Goal: Task Accomplishment & Management: Manage account settings

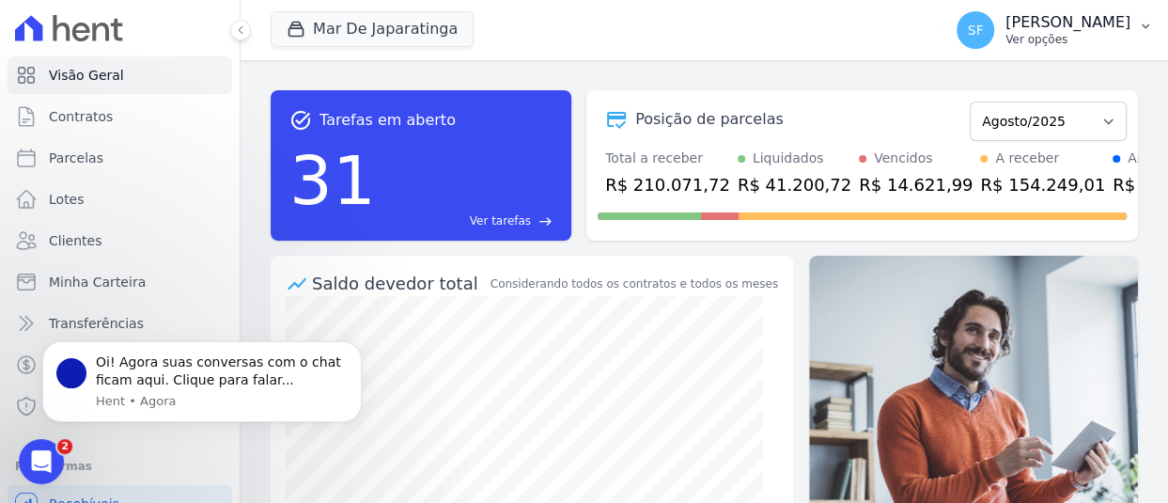
click at [1101, 35] on p "Ver opções" at bounding box center [1067, 39] width 125 height 15
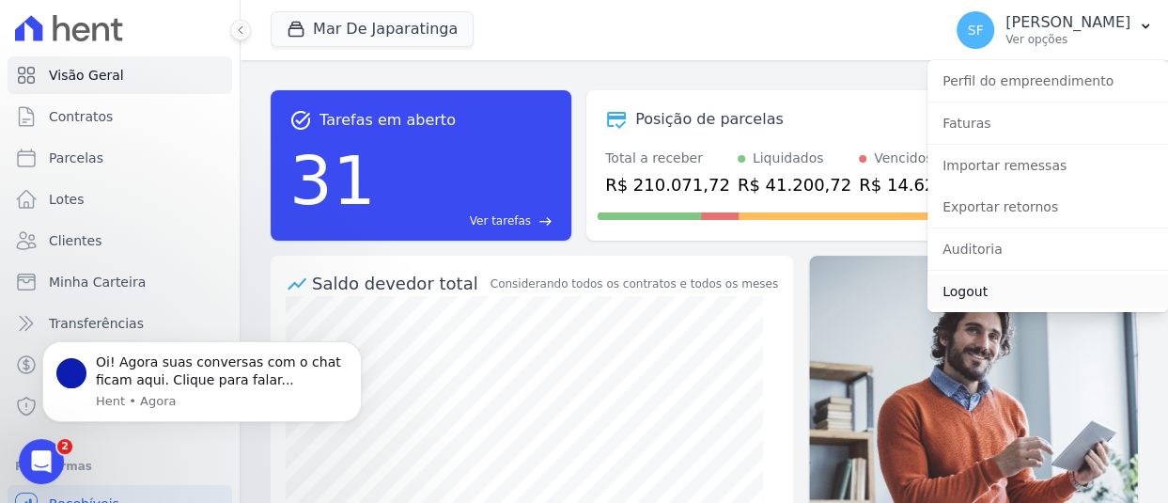
click at [977, 296] on link "Logout" at bounding box center [1047, 291] width 241 height 34
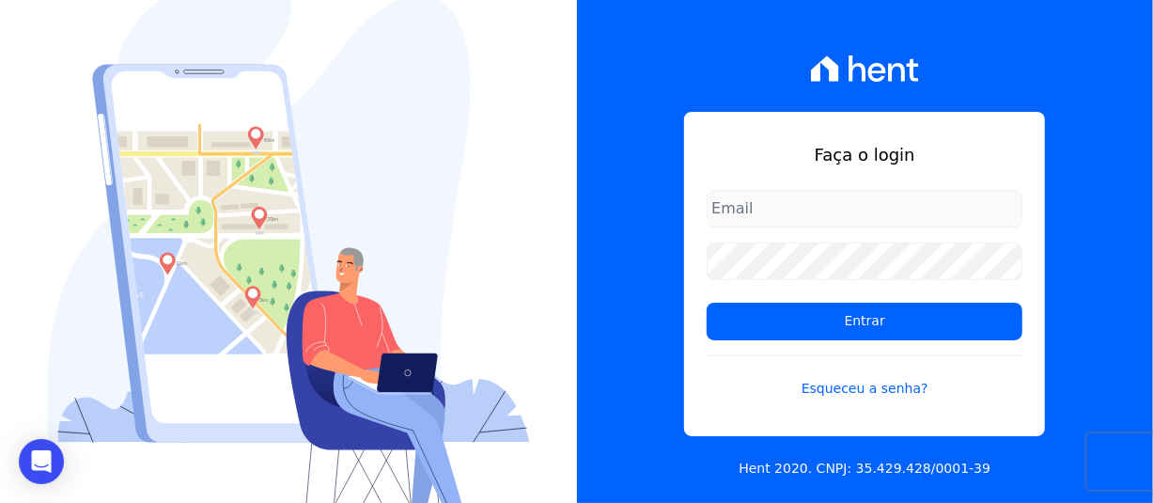
type input "[PERSON_NAME][EMAIL_ADDRESS][PERSON_NAME][DOMAIN_NAME]"
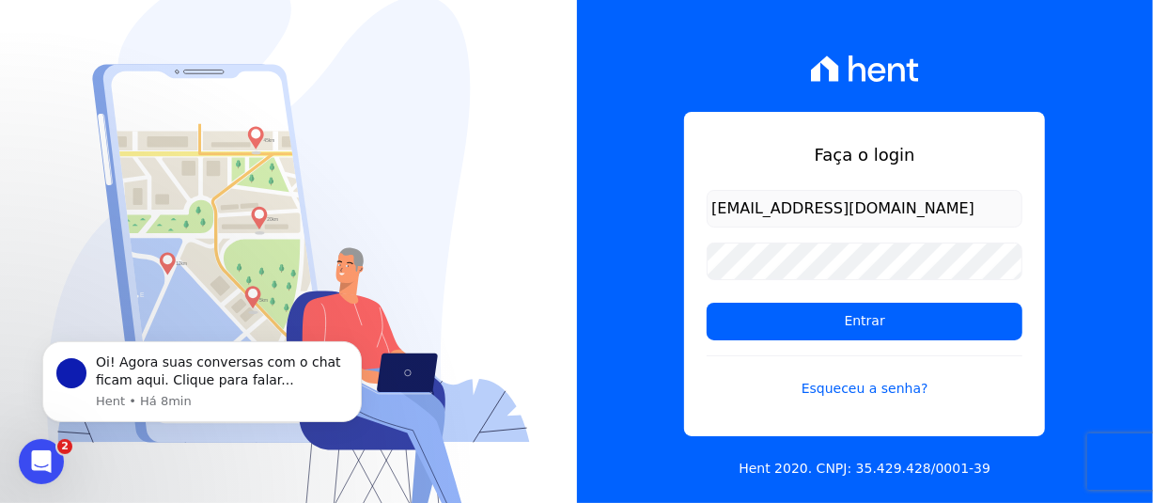
click at [788, 299] on form "adriane.brito@hent.com.br Entrar Esqueceu a senha?" at bounding box center [864, 305] width 316 height 231
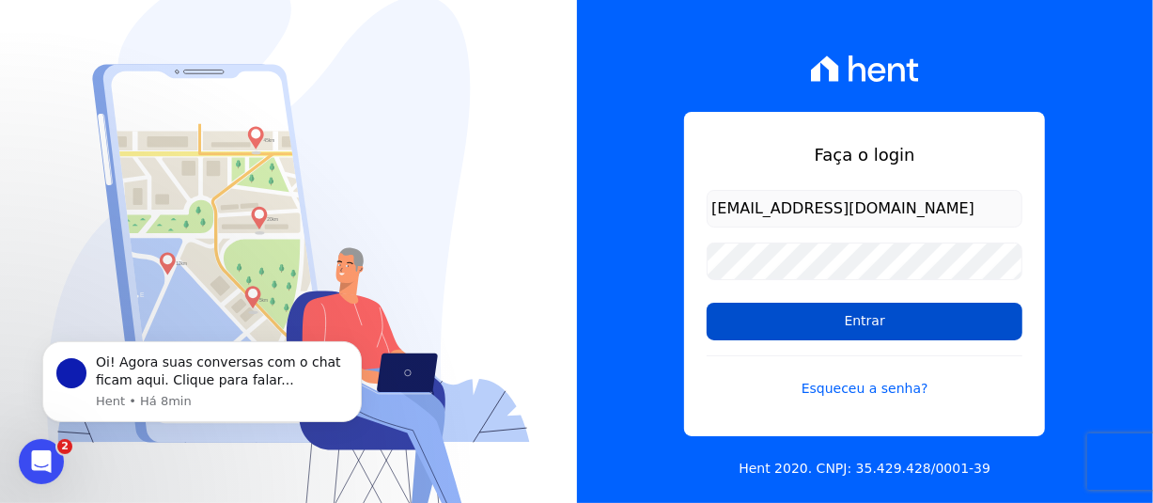
click at [803, 318] on input "Entrar" at bounding box center [864, 322] width 316 height 38
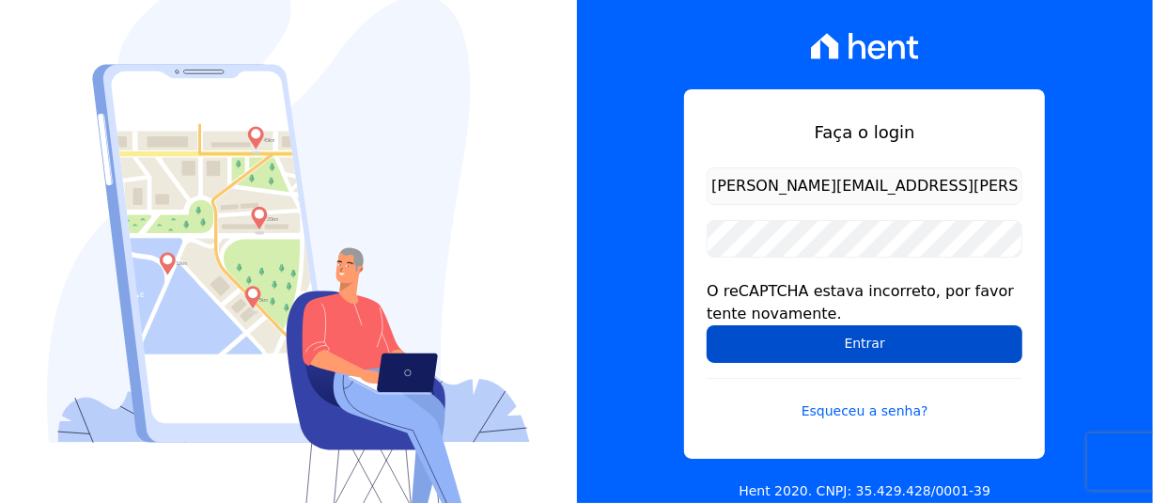
click at [862, 335] on input "Entrar" at bounding box center [864, 344] width 316 height 38
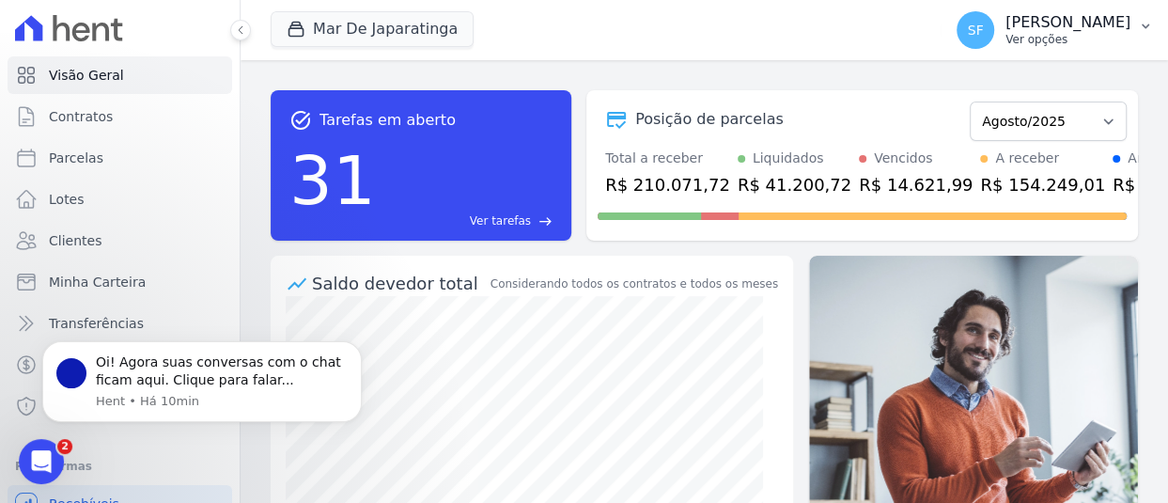
click at [1047, 39] on p "Ver opções" at bounding box center [1067, 39] width 125 height 15
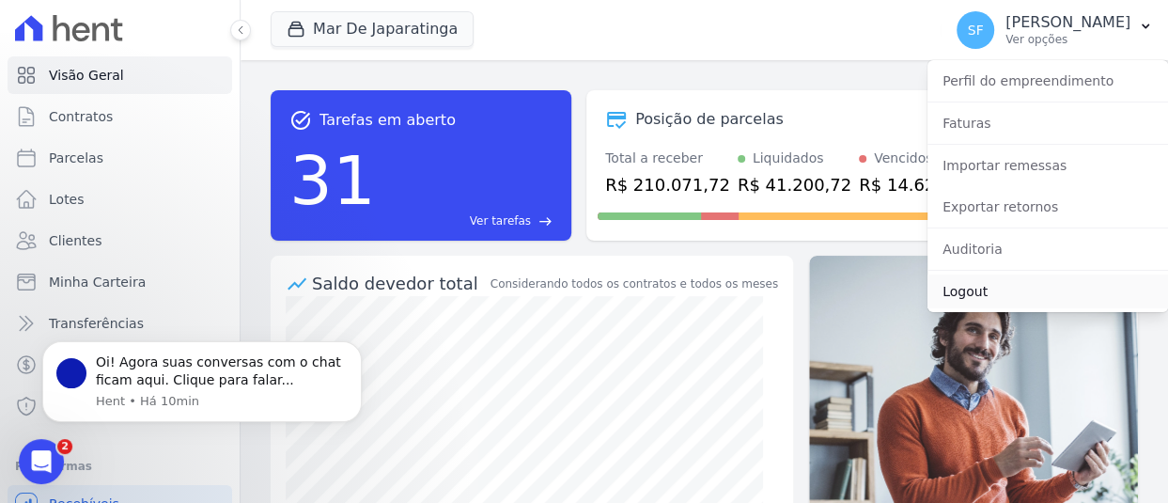
click at [969, 299] on link "Logout" at bounding box center [1047, 291] width 241 height 34
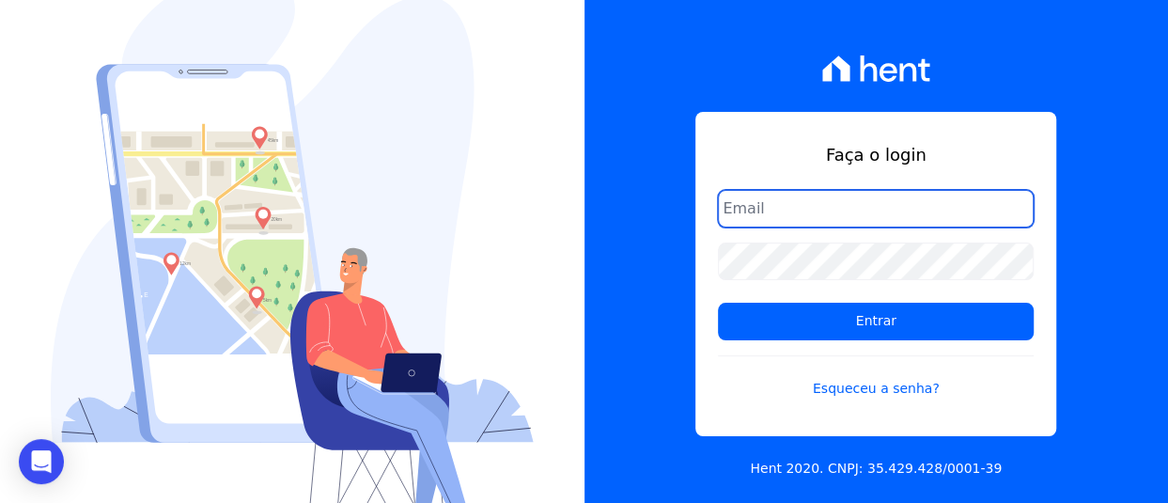
type input "[PERSON_NAME][EMAIL_ADDRESS][PERSON_NAME][DOMAIN_NAME]"
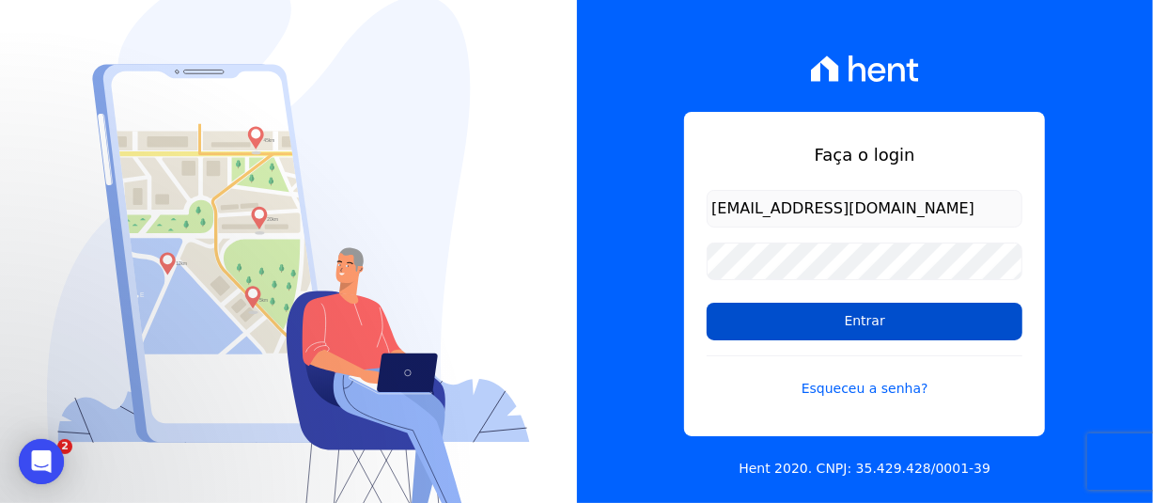
click at [868, 318] on input "Entrar" at bounding box center [864, 322] width 316 height 38
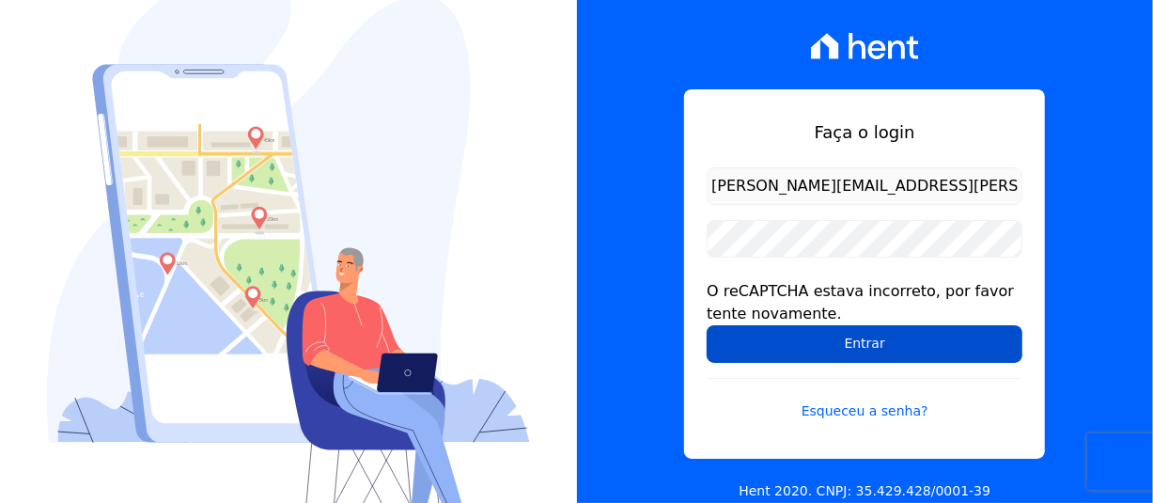
click at [844, 351] on input "Entrar" at bounding box center [864, 344] width 316 height 38
click at [870, 347] on input "Entrar" at bounding box center [864, 344] width 316 height 38
